Goal: Task Accomplishment & Management: Complete application form

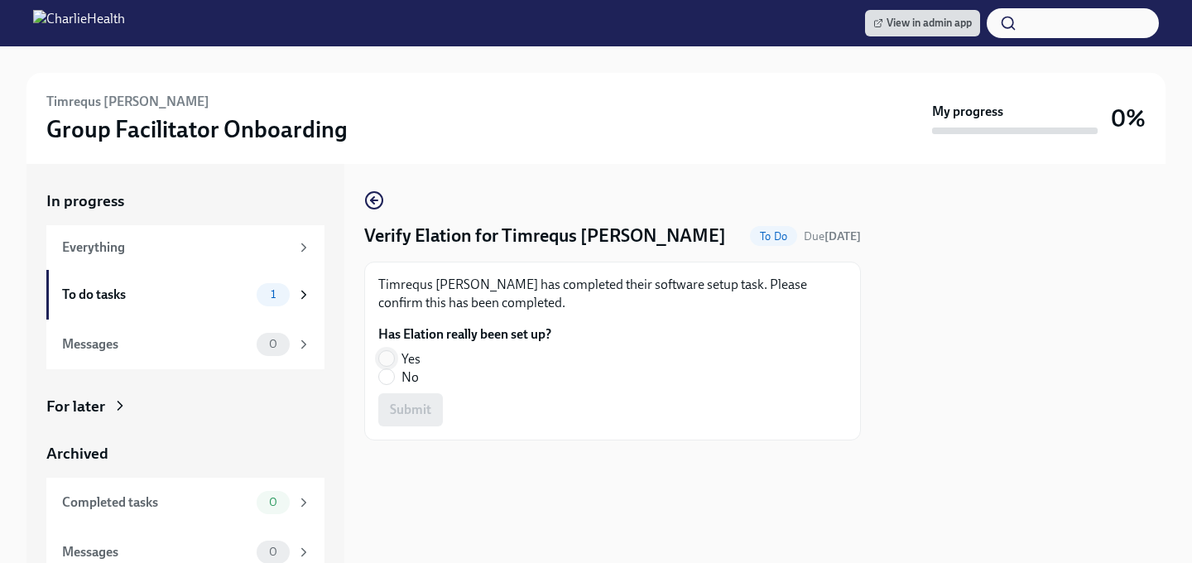
click at [391, 360] on input "Yes" at bounding box center [386, 358] width 15 height 15
radio input "true"
click at [402, 414] on span "Submit" at bounding box center [410, 409] width 41 height 17
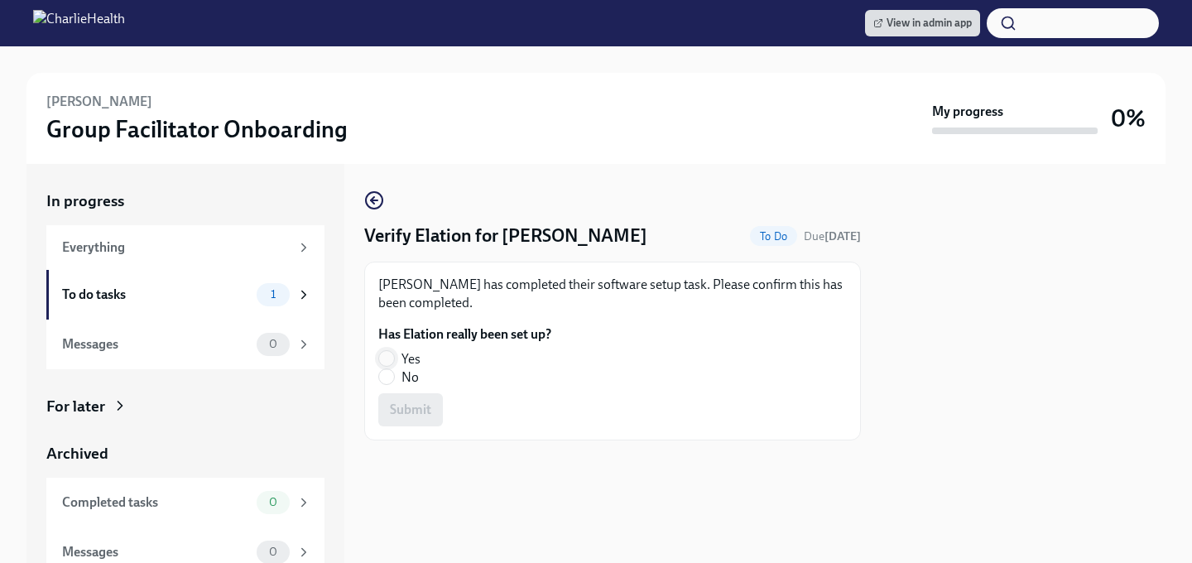
click at [380, 351] on input "Yes" at bounding box center [386, 358] width 15 height 15
radio input "true"
click at [400, 408] on span "Submit" at bounding box center [410, 409] width 41 height 17
click at [388, 356] on input "Yes" at bounding box center [386, 358] width 15 height 15
radio input "true"
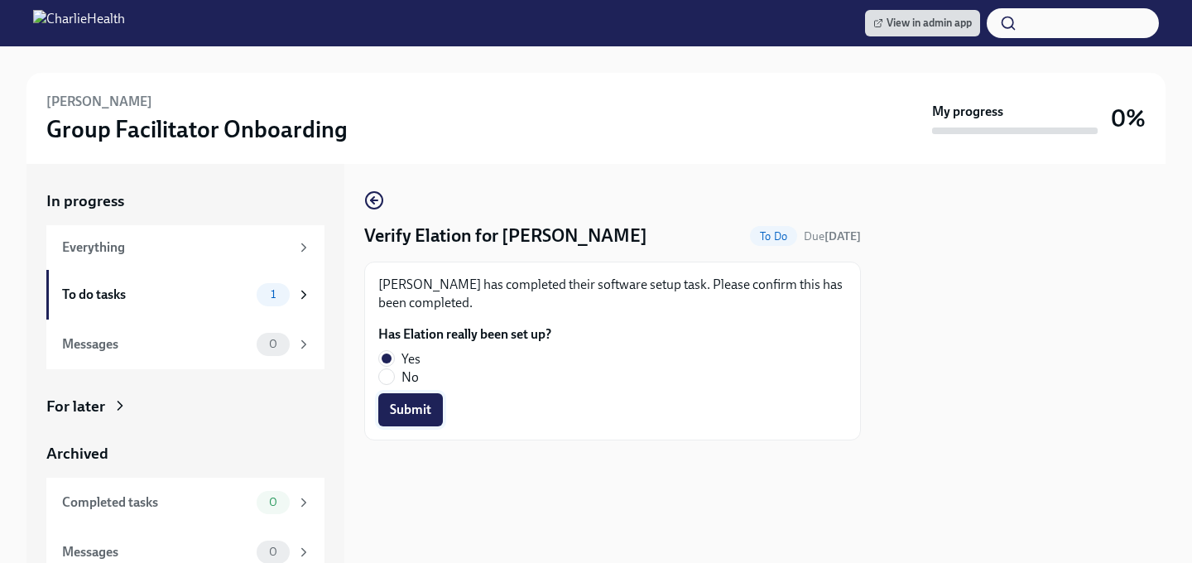
click at [399, 405] on span "Submit" at bounding box center [410, 409] width 41 height 17
